Goal: Task Accomplishment & Management: Manage account settings

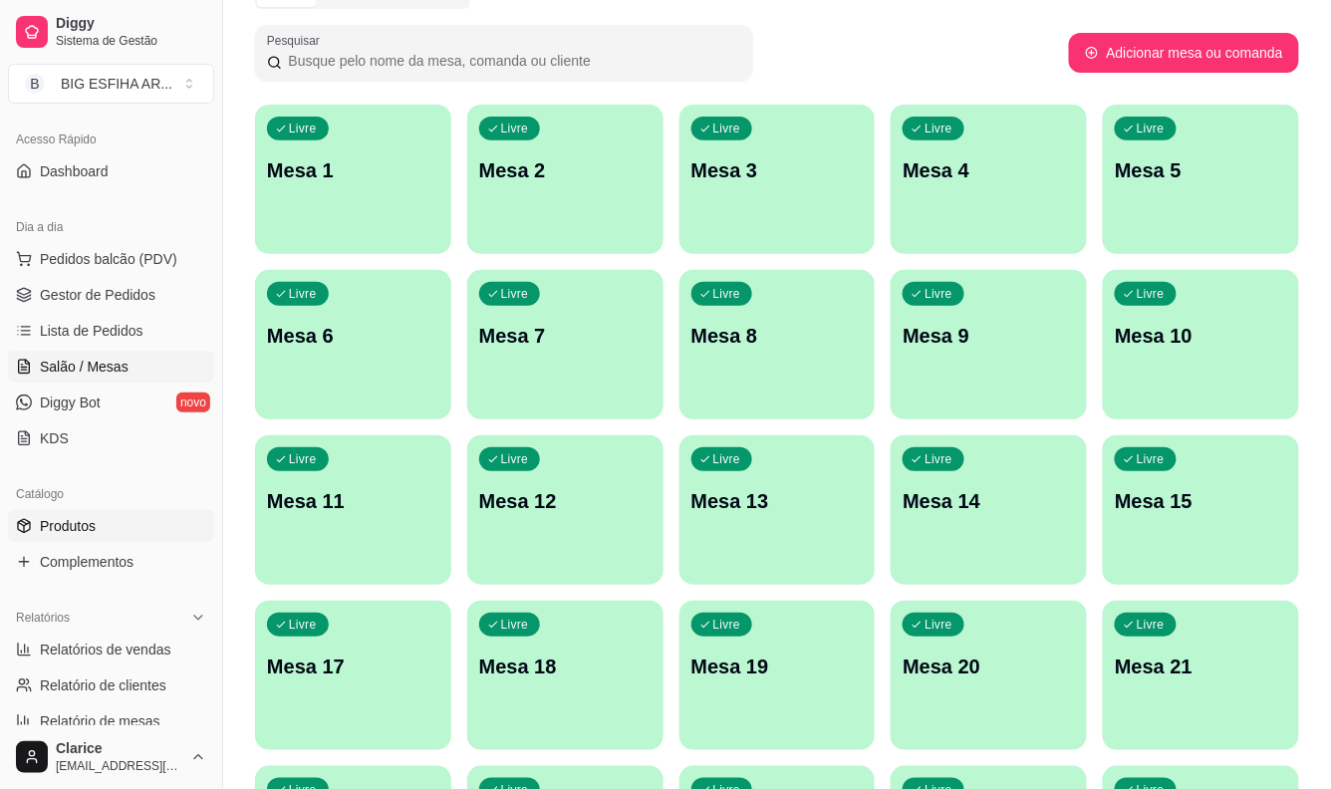
scroll to position [221, 0]
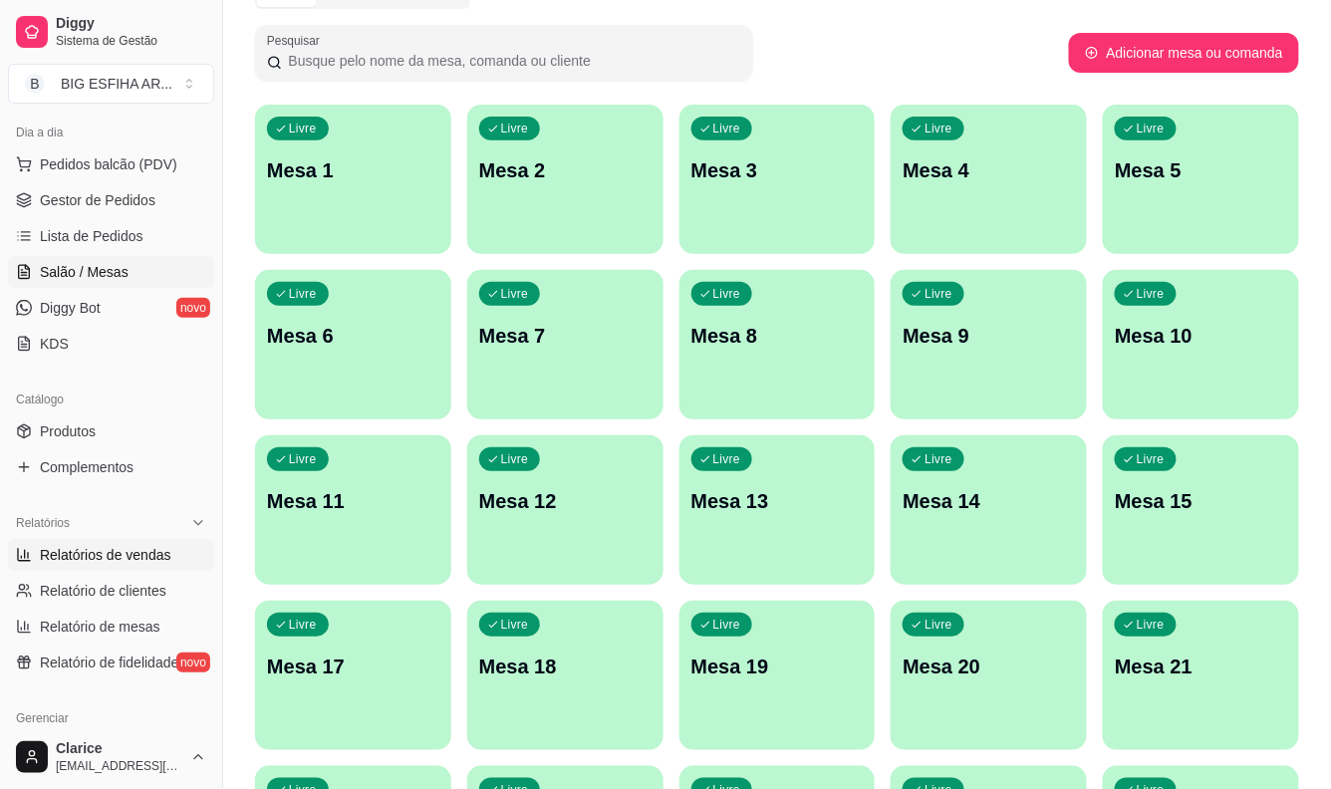
click at [106, 550] on span "Relatórios de vendas" at bounding box center [105, 555] width 131 height 20
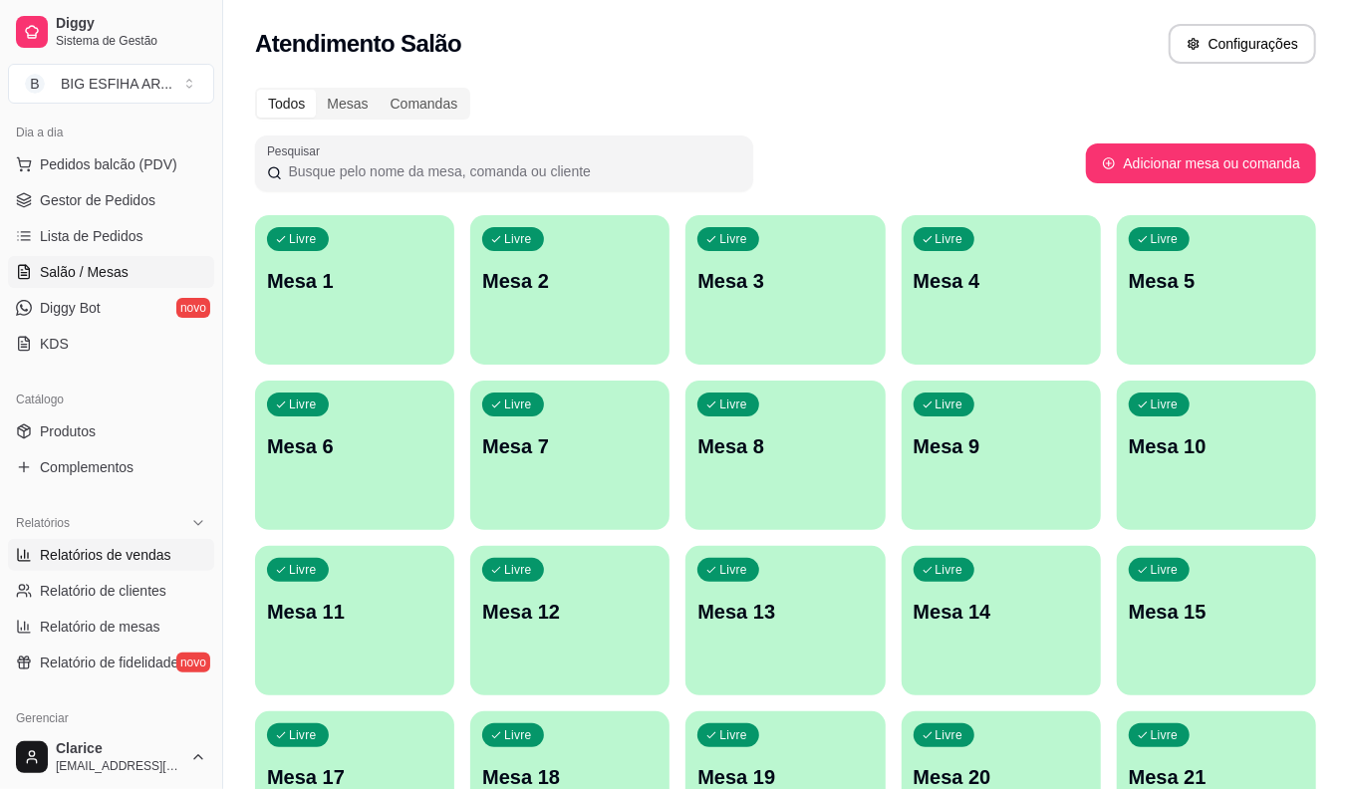
select select "ALL"
select select "0"
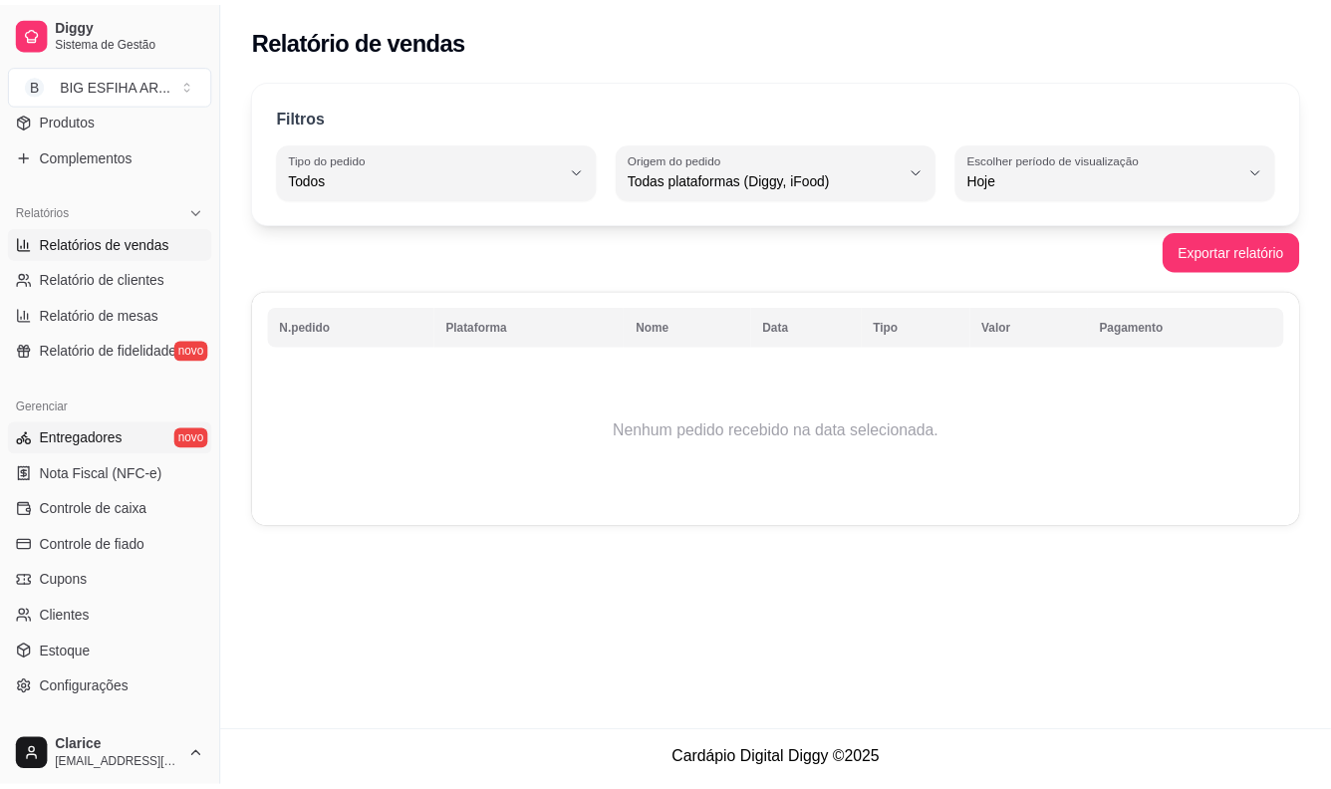
scroll to position [643, 0]
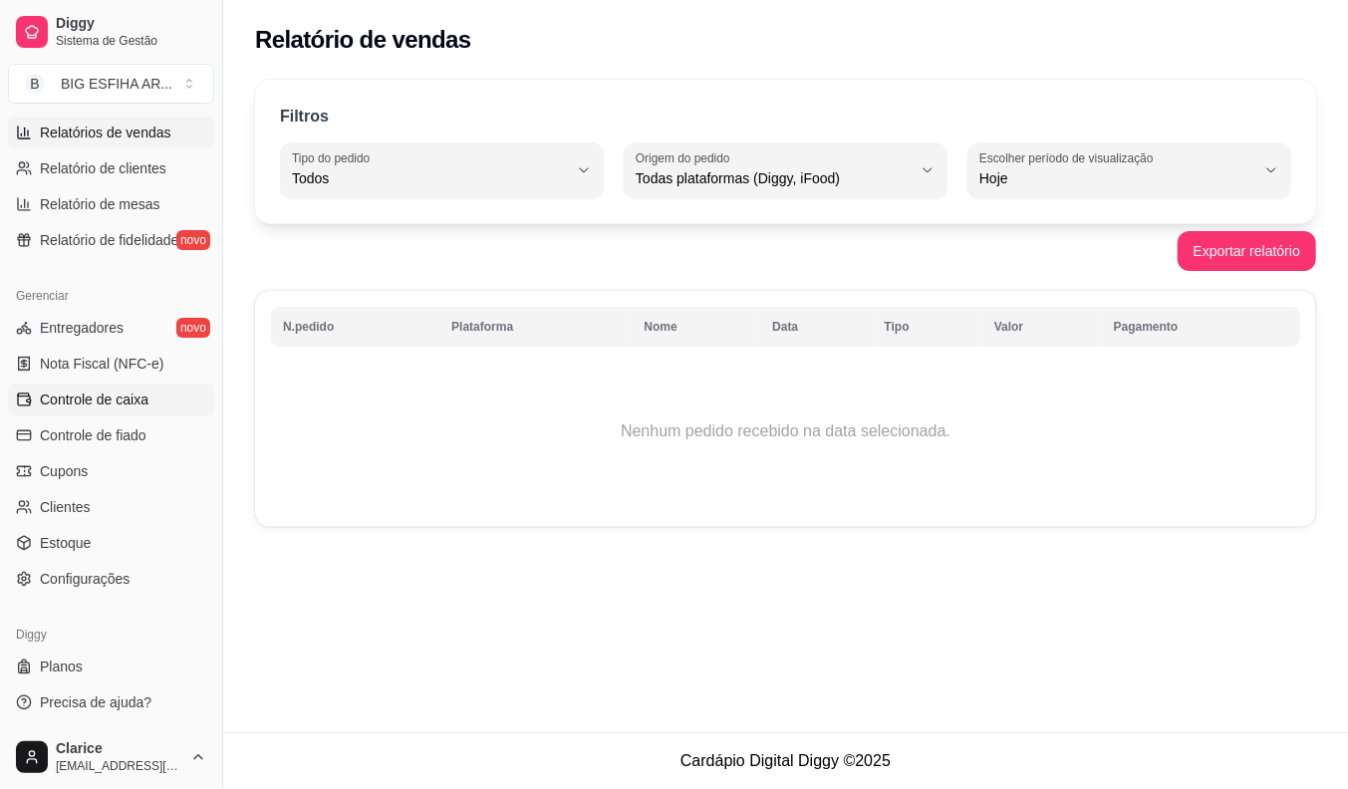
click at [94, 402] on span "Controle de caixa" at bounding box center [94, 399] width 109 height 20
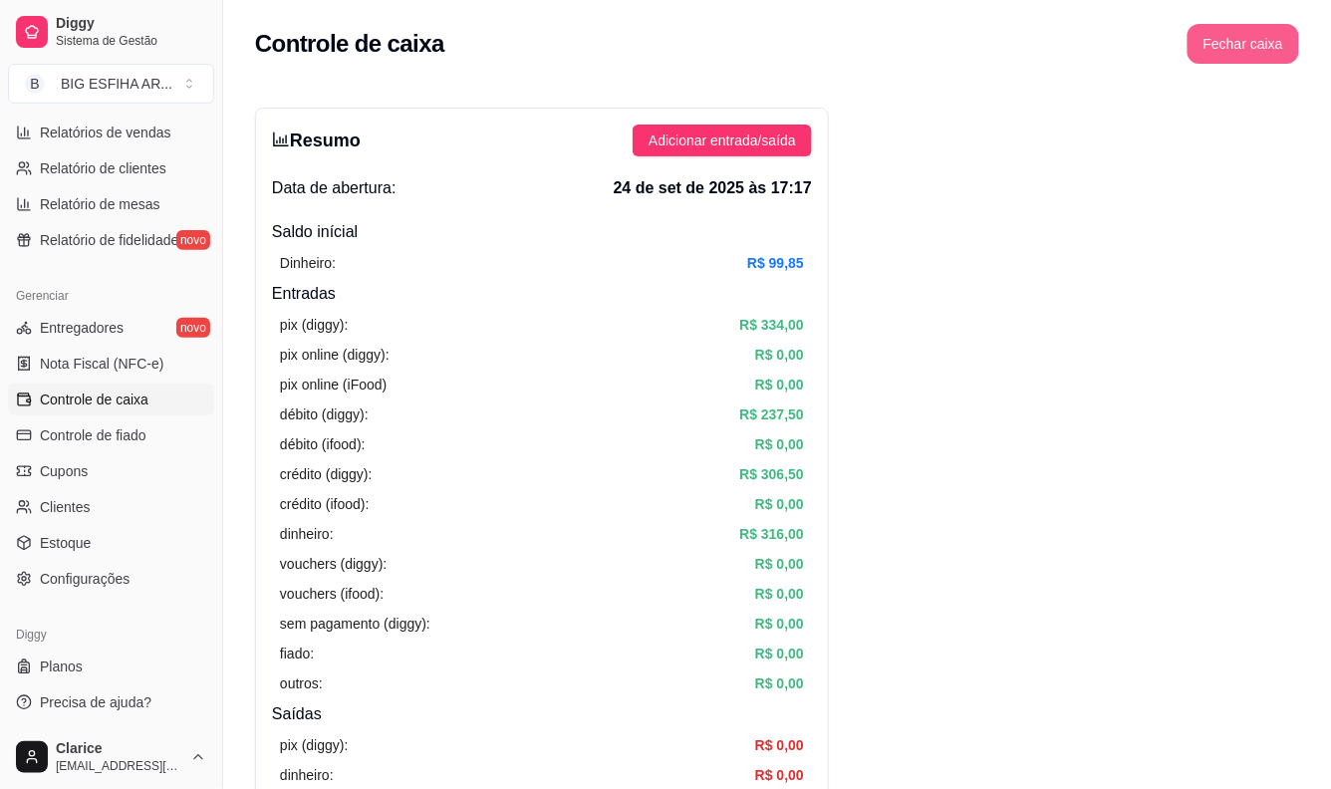
click at [1257, 41] on button "Fechar caixa" at bounding box center [1243, 44] width 112 height 40
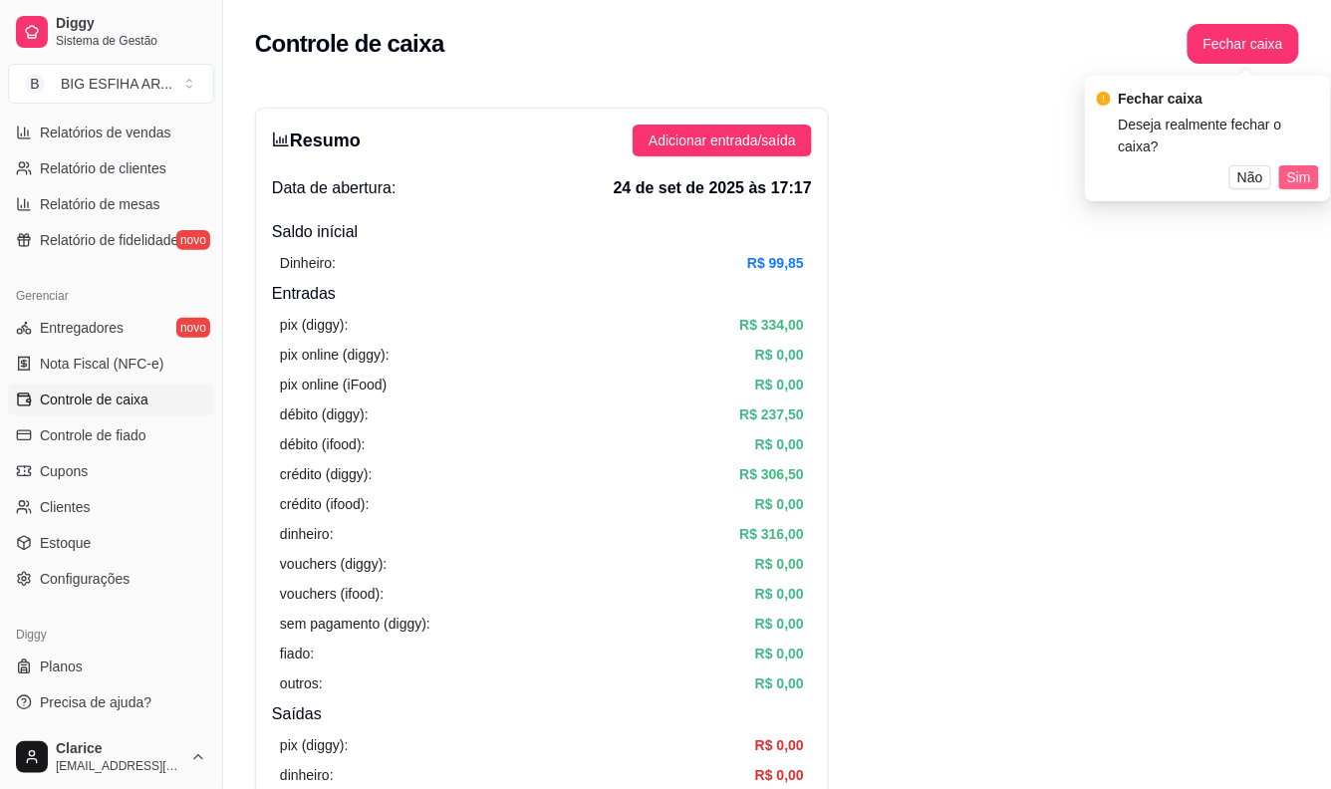
click at [1302, 166] on span "Sim" at bounding box center [1299, 177] width 24 height 22
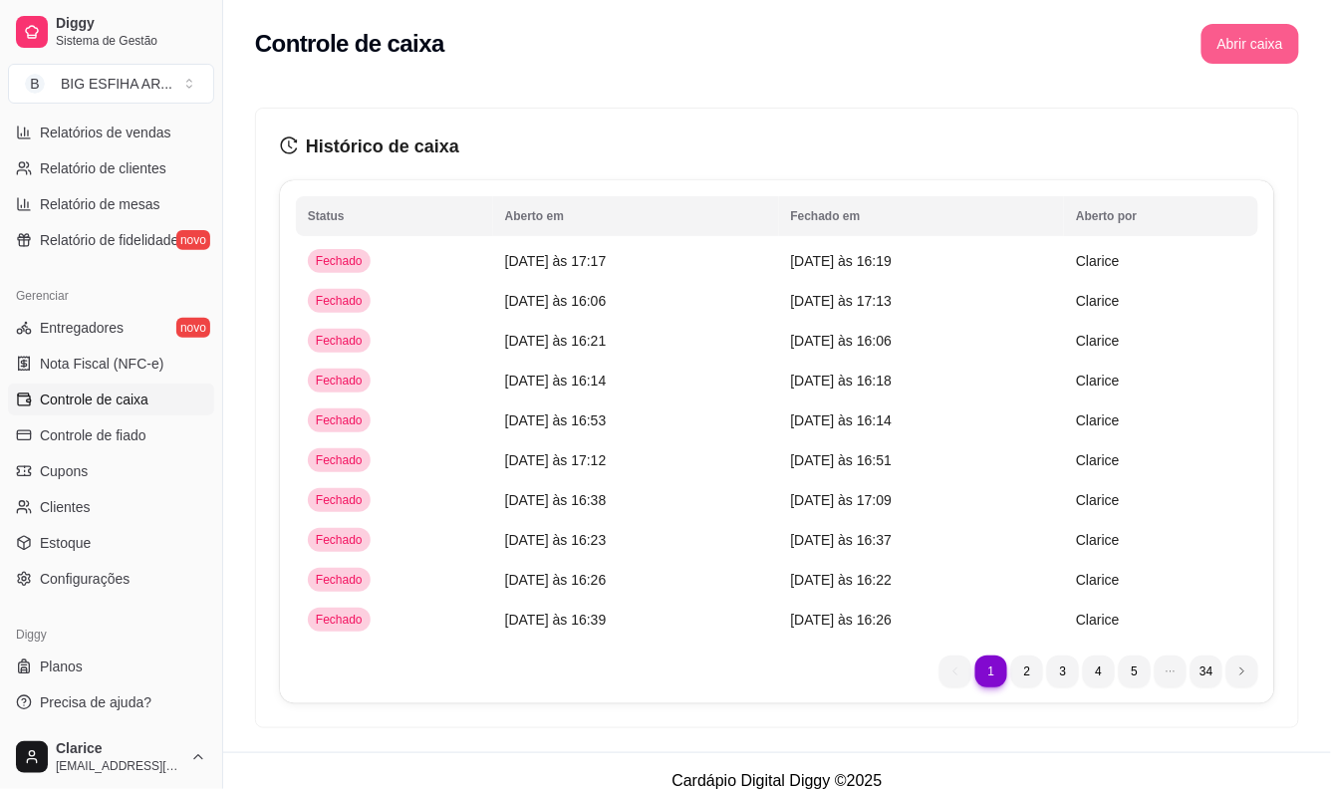
click at [1236, 55] on button "Abrir caixa" at bounding box center [1250, 44] width 98 height 40
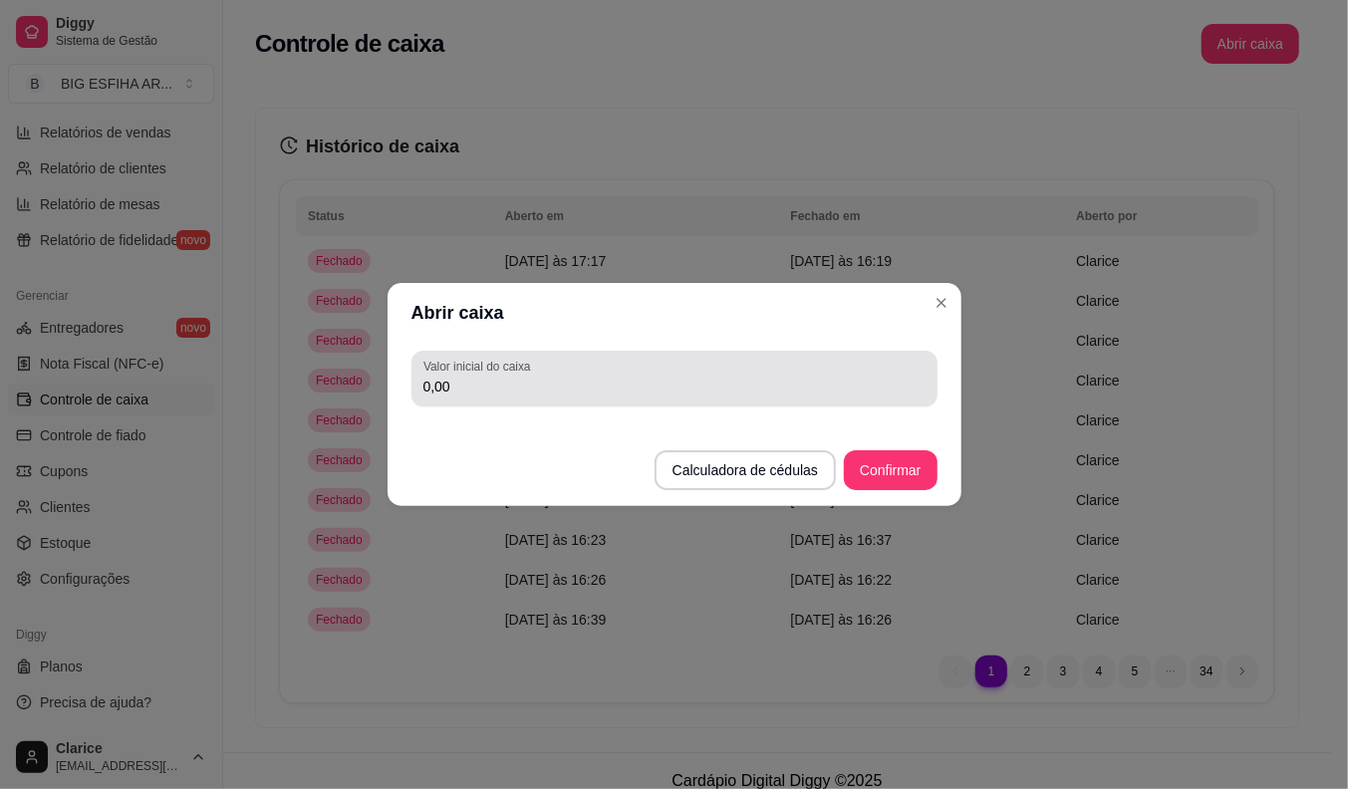
click at [473, 388] on input "0,00" at bounding box center [674, 386] width 502 height 20
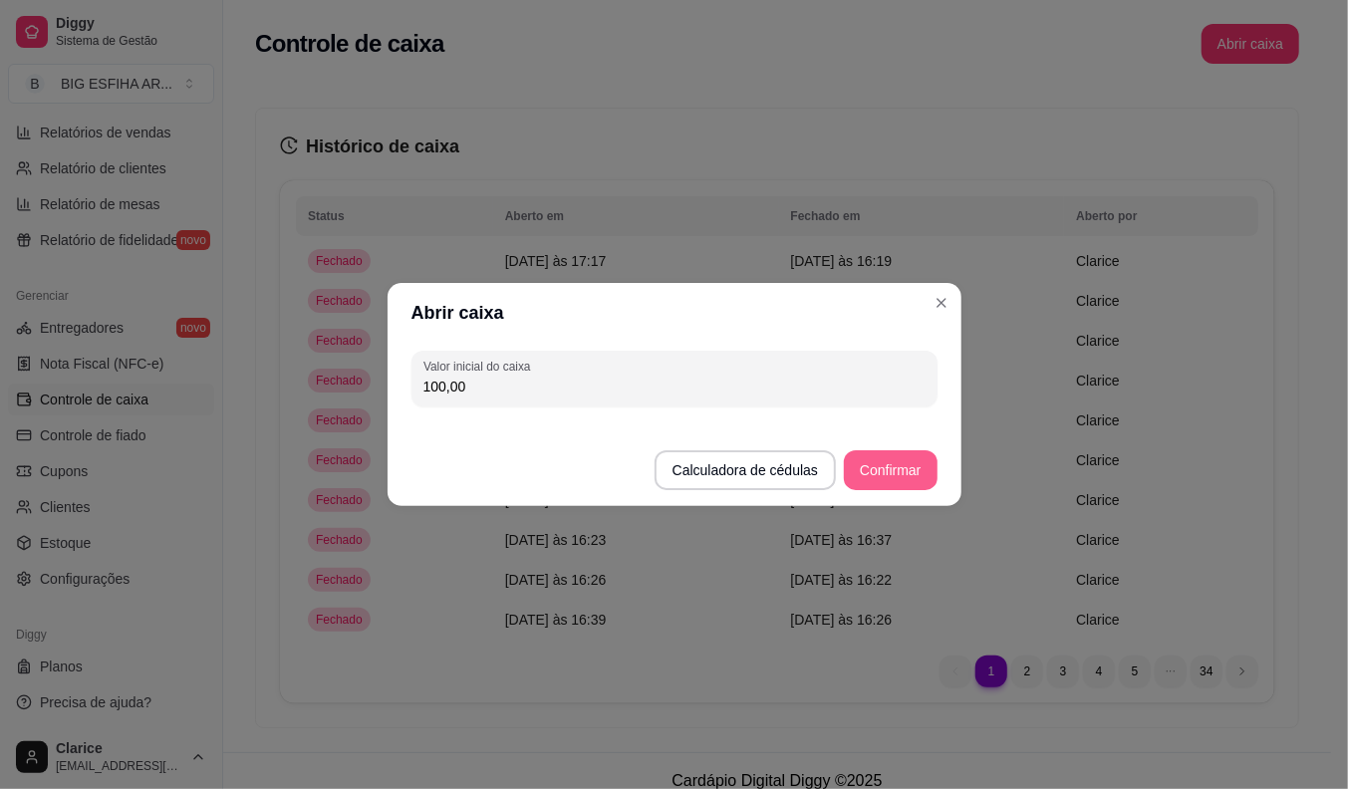
type input "100,00"
click at [907, 471] on button "Confirmar" at bounding box center [890, 470] width 91 height 39
